Goal: Transaction & Acquisition: Purchase product/service

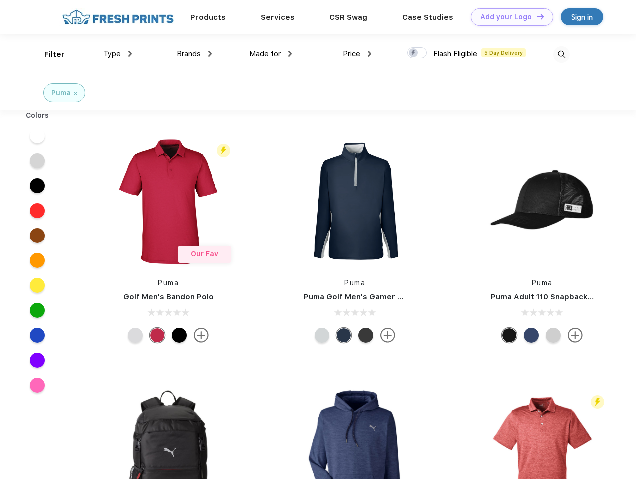
click at [508, 17] on link "Add your Logo Design Tool" at bounding box center [511, 16] width 82 height 17
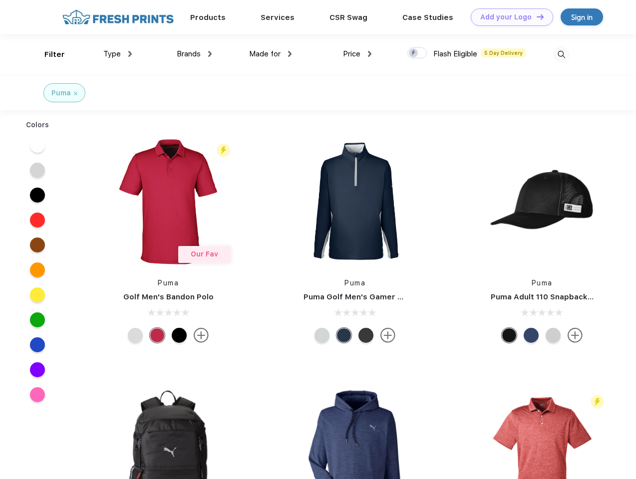
click at [0, 0] on div "Design Tool" at bounding box center [0, 0] width 0 height 0
click at [535, 16] on link "Add your Logo Design Tool" at bounding box center [511, 16] width 82 height 17
click at [48, 54] on div "Filter" at bounding box center [54, 54] width 20 height 11
click at [118, 54] on span "Type" at bounding box center [111, 53] width 17 height 9
click at [194, 54] on span "Brands" at bounding box center [189, 53] width 24 height 9
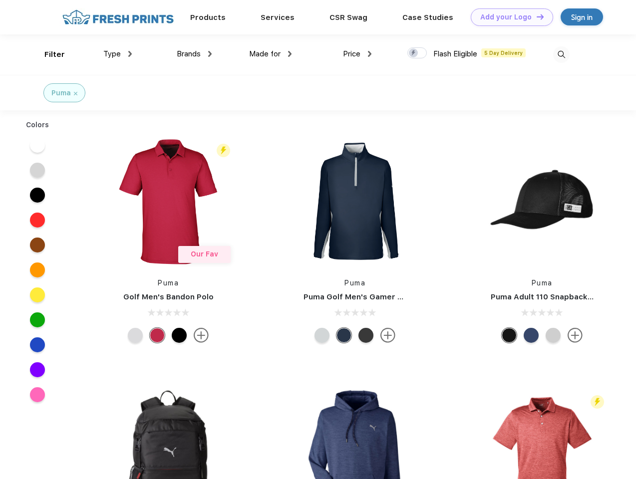
click at [270, 54] on span "Made for" at bounding box center [264, 53] width 31 height 9
click at [357, 54] on span "Price" at bounding box center [351, 53] width 17 height 9
click at [417, 53] on div at bounding box center [416, 52] width 19 height 11
click at [414, 53] on input "checkbox" at bounding box center [410, 50] width 6 height 6
click at [561, 54] on img at bounding box center [561, 54] width 16 height 16
